Goal: Book appointment/travel/reservation

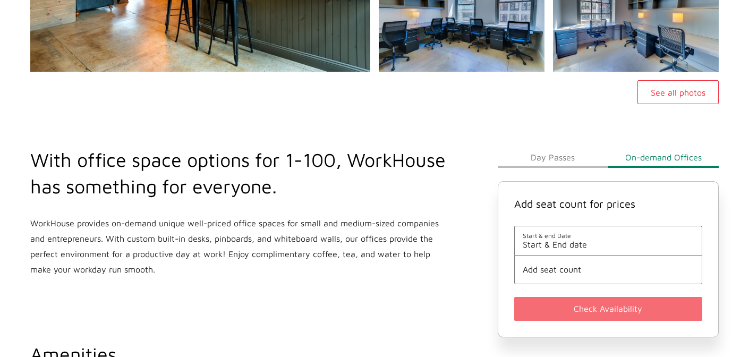
scroll to position [287, 0]
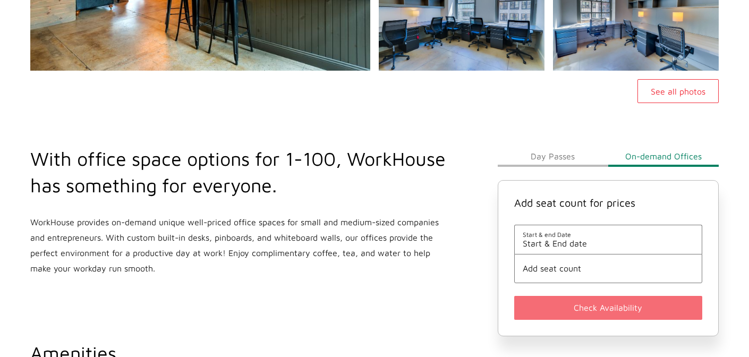
click at [574, 239] on span "Start & End date" at bounding box center [608, 244] width 171 height 10
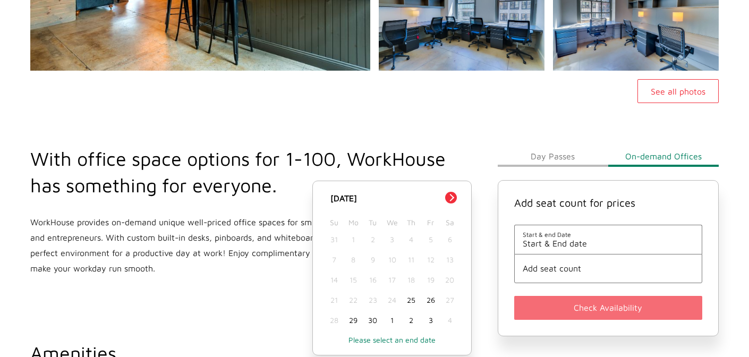
click at [454, 205] on div "Su Mo Tu We Th Fr Sa" at bounding box center [392, 217] width 135 height 25
click at [355, 324] on div "29" at bounding box center [353, 320] width 19 height 20
click at [560, 268] on span "Add seat count" at bounding box center [608, 269] width 171 height 10
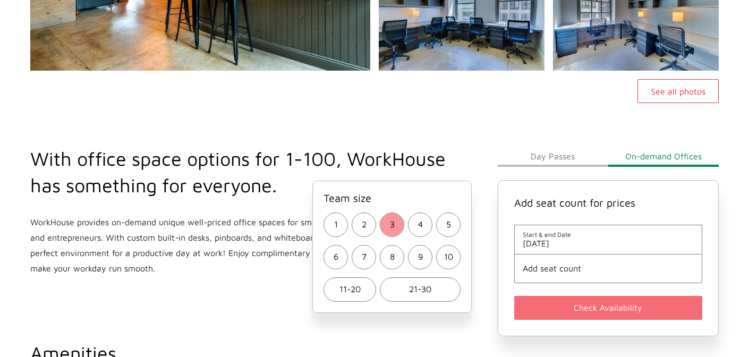
click at [401, 222] on button "3" at bounding box center [392, 225] width 24 height 24
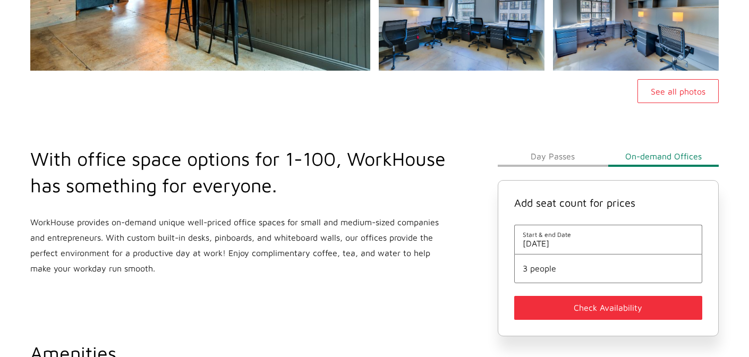
click at [572, 309] on button "Check Availability" at bounding box center [608, 308] width 188 height 24
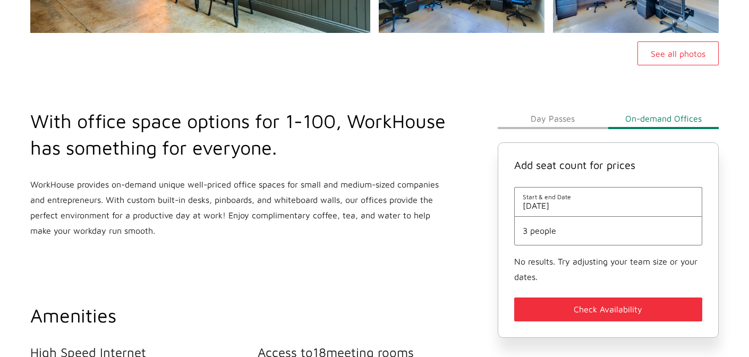
scroll to position [312, 0]
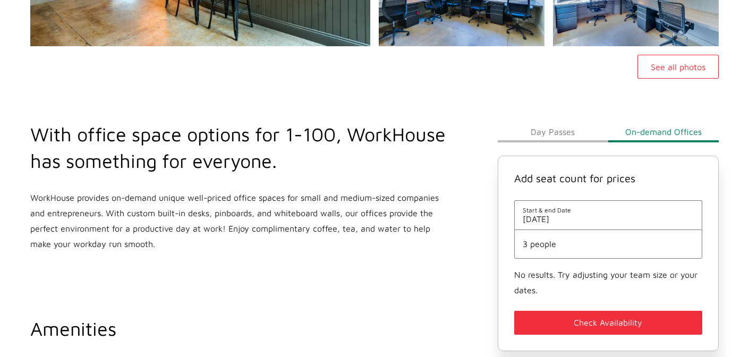
click at [557, 131] on button "Day Passes" at bounding box center [553, 131] width 111 height 21
